Goal: Transaction & Acquisition: Purchase product/service

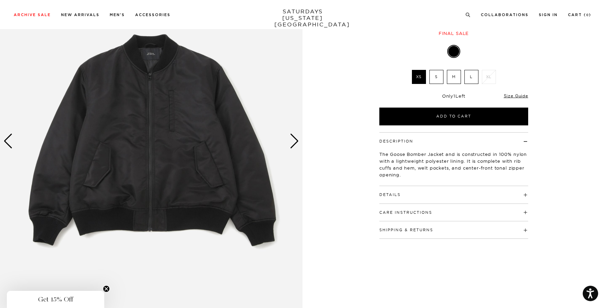
scroll to position [96, 0]
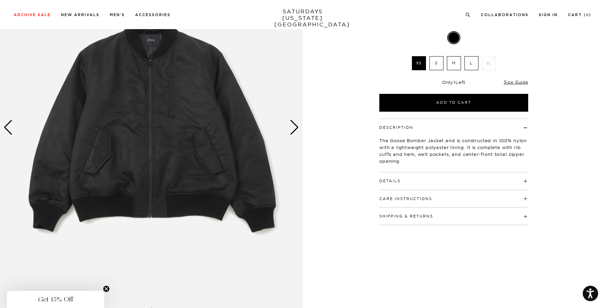
click at [494, 183] on h4 "Details" at bounding box center [453, 178] width 149 height 11
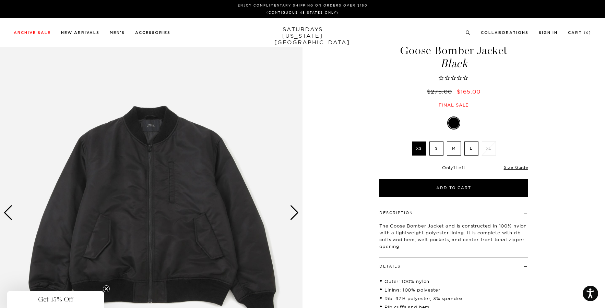
scroll to position [0, 0]
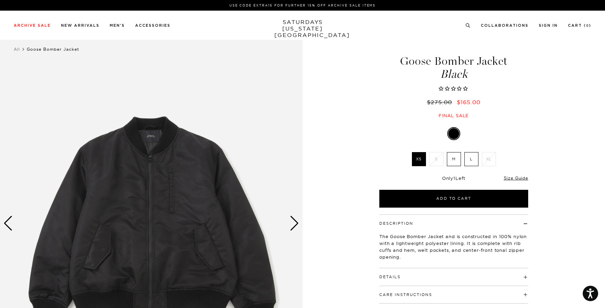
click at [522, 129] on div "Black XS S M L XL SELECT A SIZE XS S M L XL SELECT A SIZE ▾ SELECT A SIZE XS S …" at bounding box center [453, 168] width 171 height 80
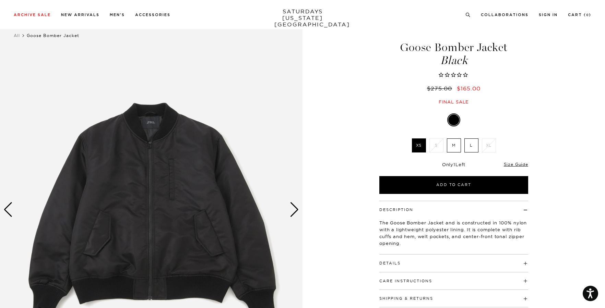
scroll to position [27, 0]
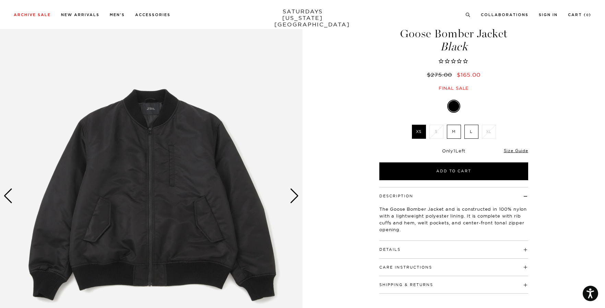
click at [468, 133] on label "L" at bounding box center [471, 132] width 14 height 14
click at [0, 0] on input "L" at bounding box center [0, 0] width 0 height 0
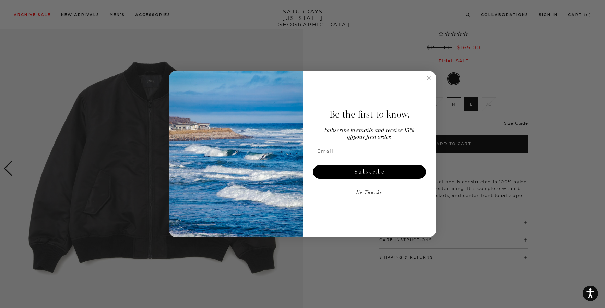
scroll to position [69, 0]
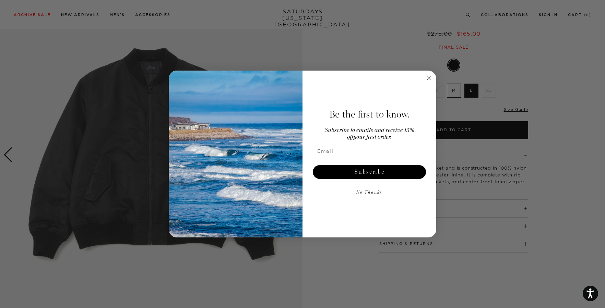
click at [431, 80] on circle "Close dialog" at bounding box center [429, 78] width 8 height 8
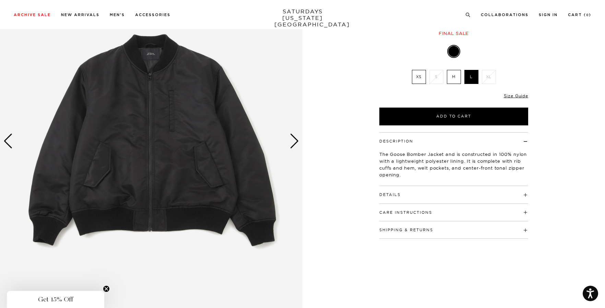
scroll to position [96, 0]
